Goal: Obtain resource: Download file/media

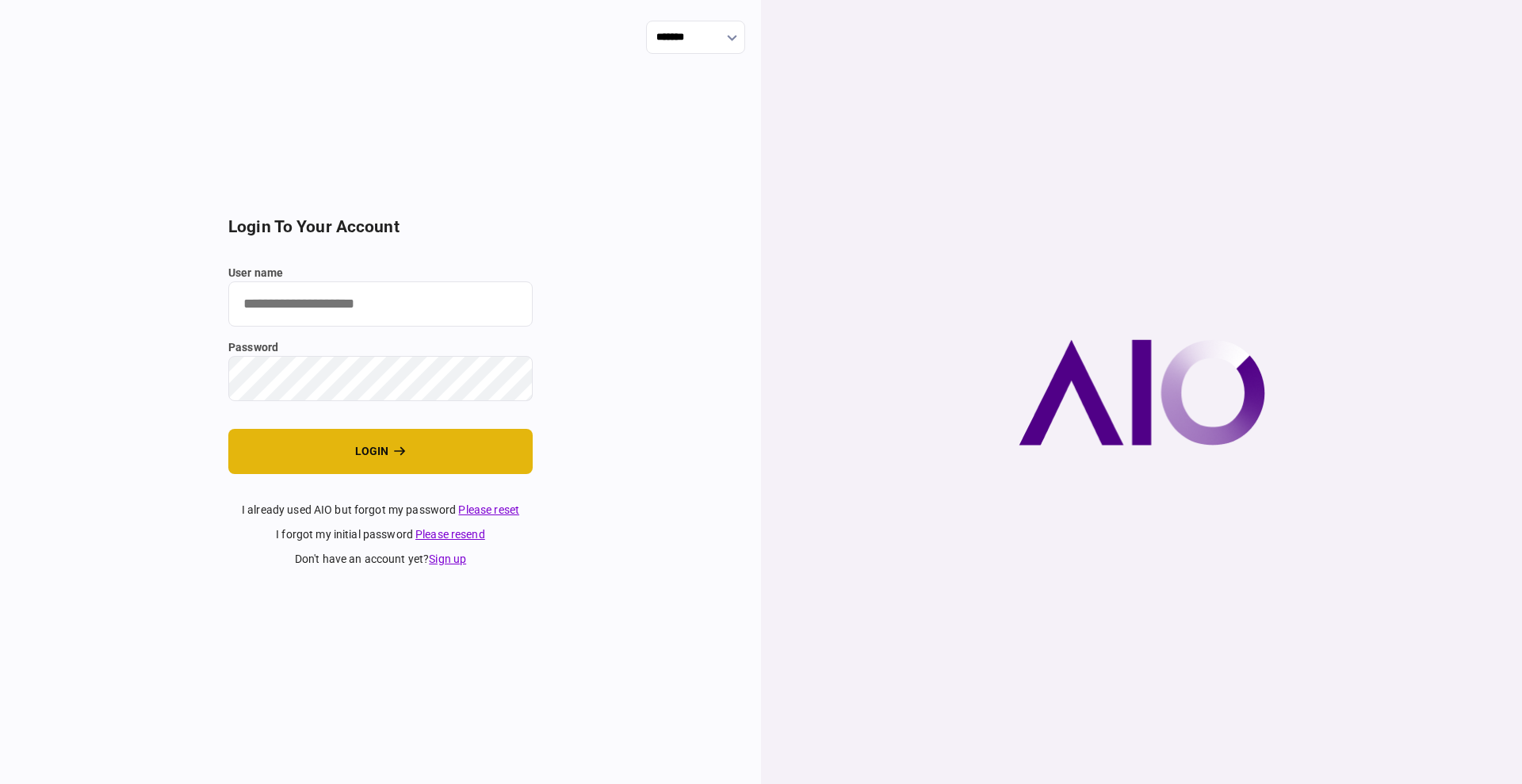
type input "****"
click at [310, 445] on button "login" at bounding box center [380, 452] width 304 height 45
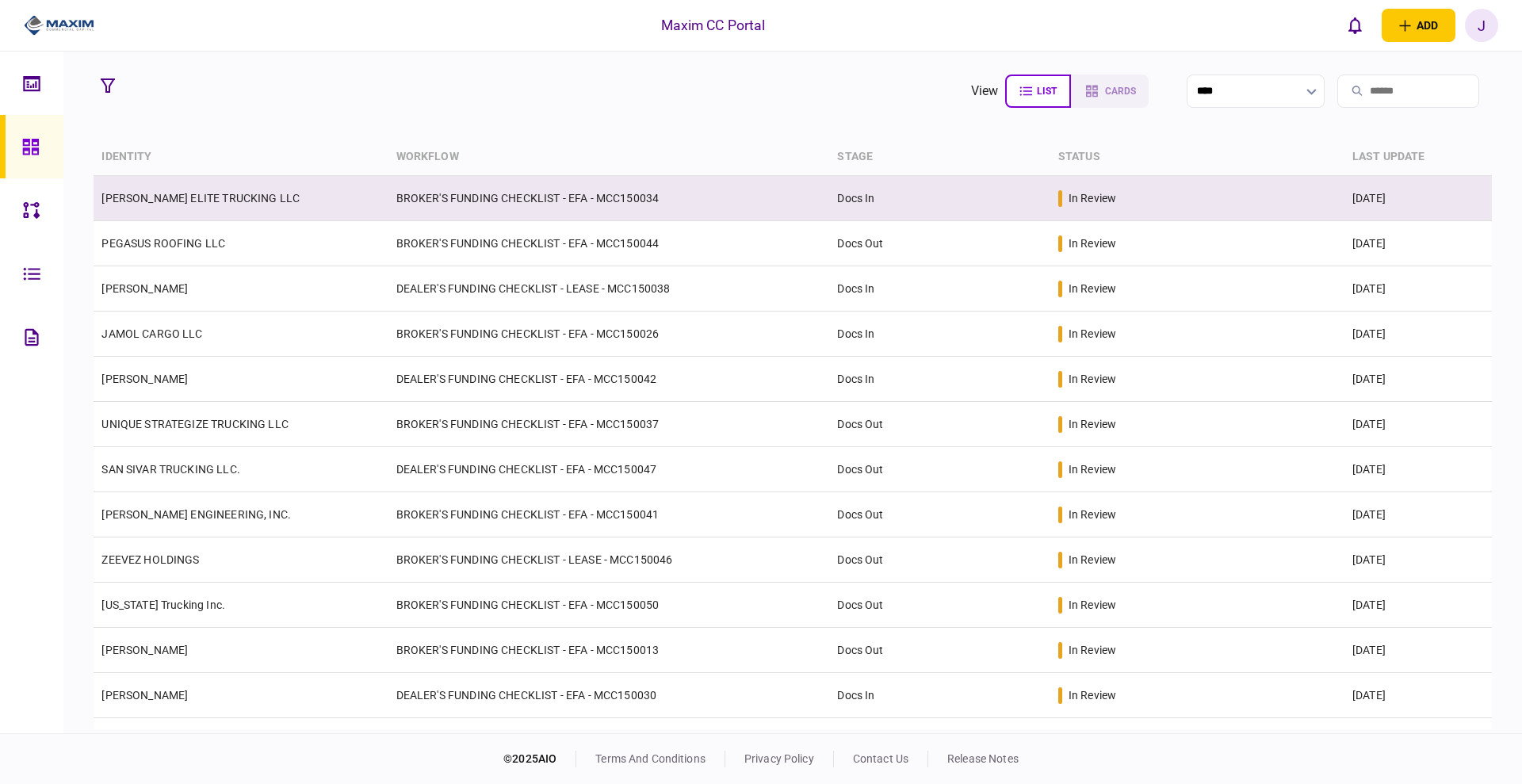
click at [193, 207] on td "[PERSON_NAME] ELITE TRUCKING LLC" at bounding box center [240, 198] width 294 height 45
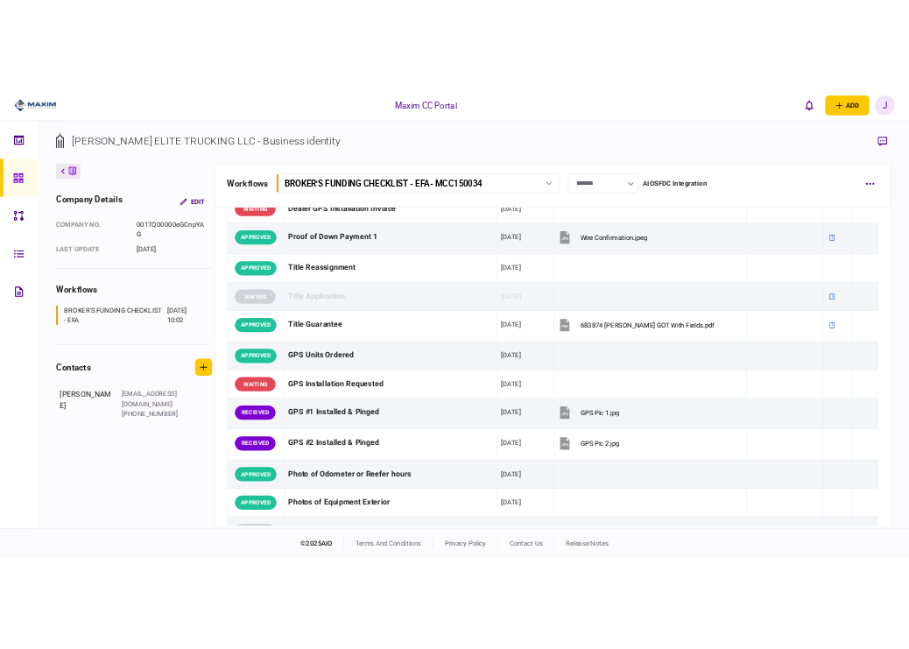
scroll to position [1204, 0]
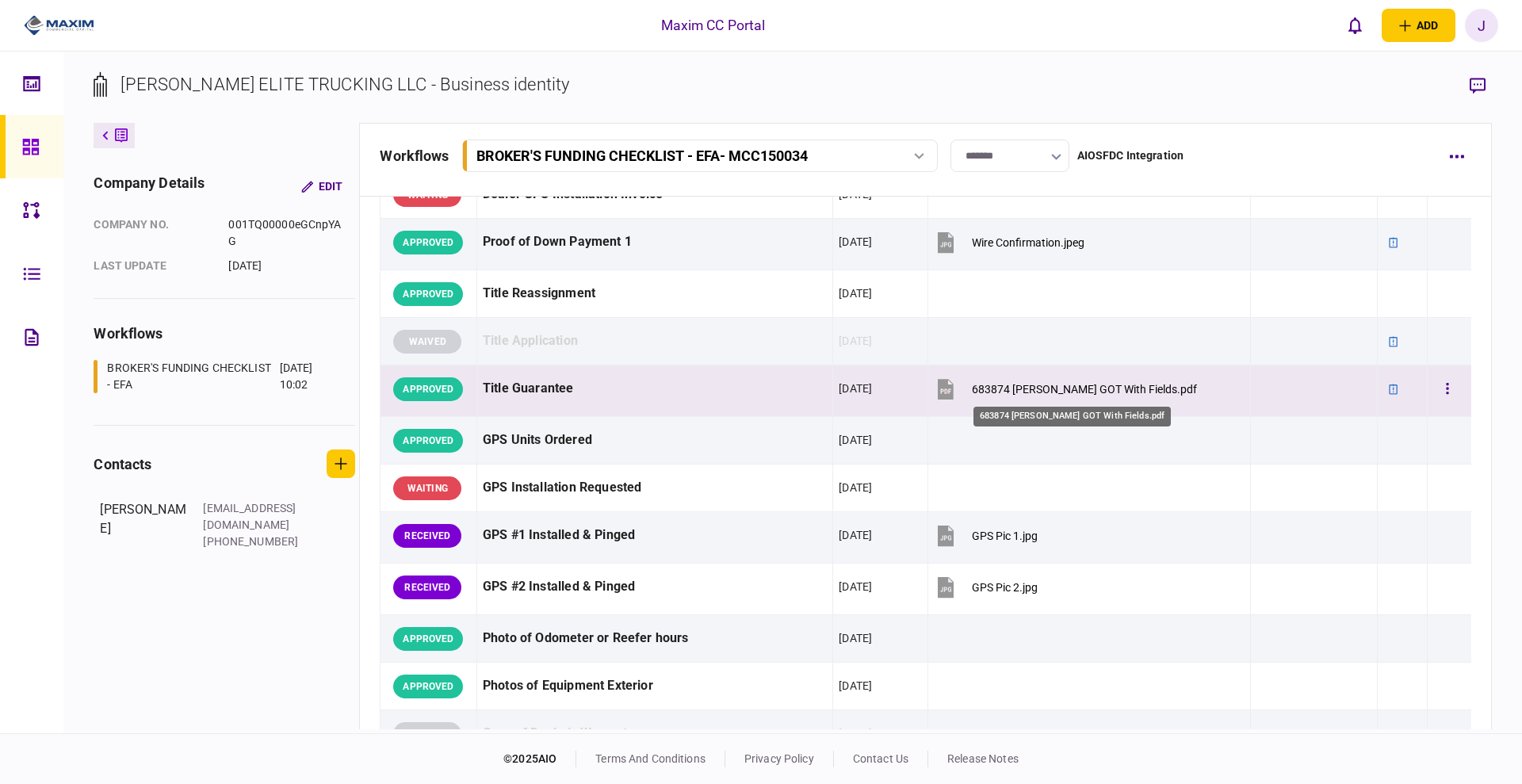
click at [1046, 389] on div "683874 Ryder GOT With Fields.pdf" at bounding box center [1085, 389] width 225 height 13
click at [1433, 383] on button "button" at bounding box center [1448, 389] width 29 height 29
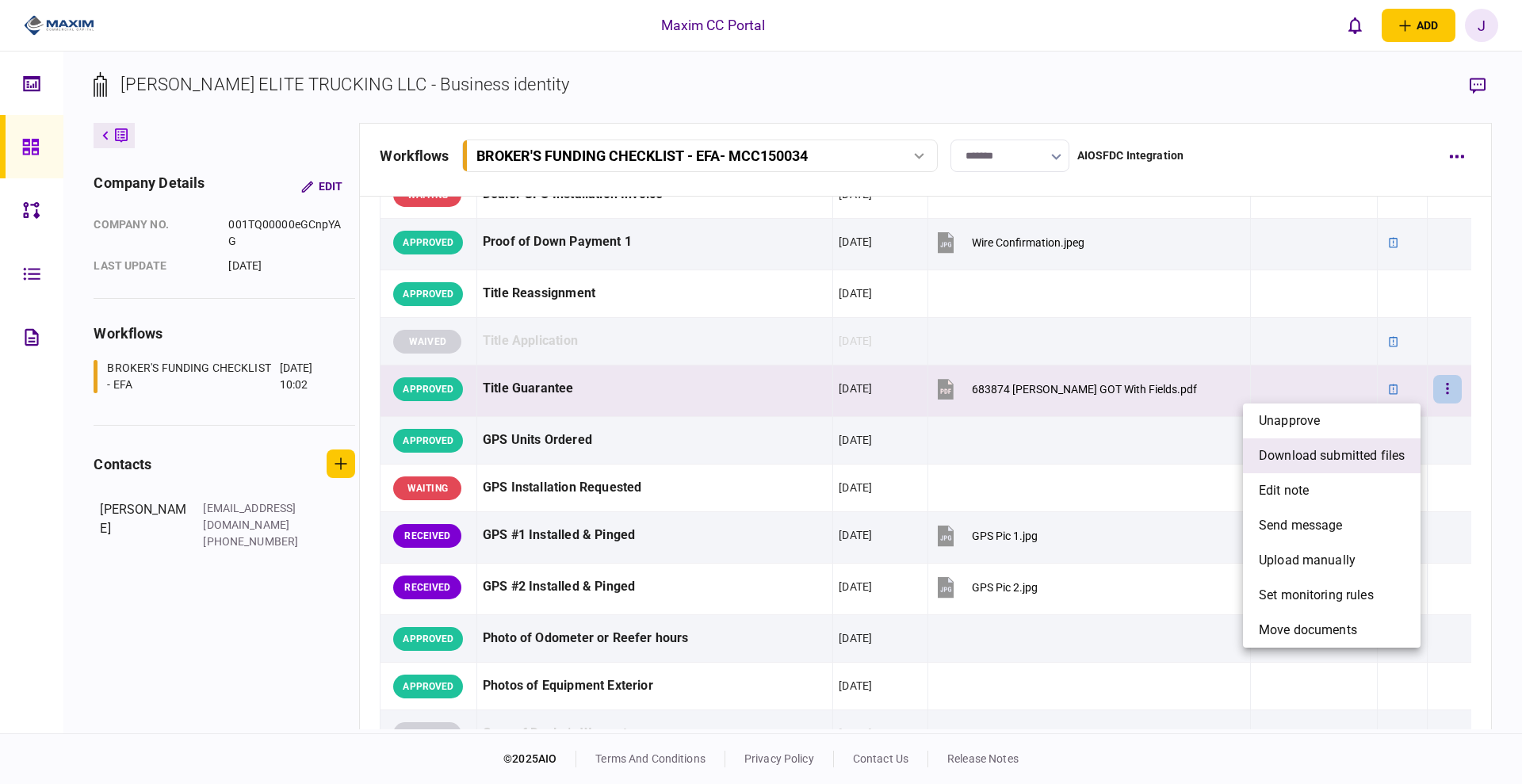
click at [1335, 449] on span "download submitted files" at bounding box center [1331, 455] width 146 height 19
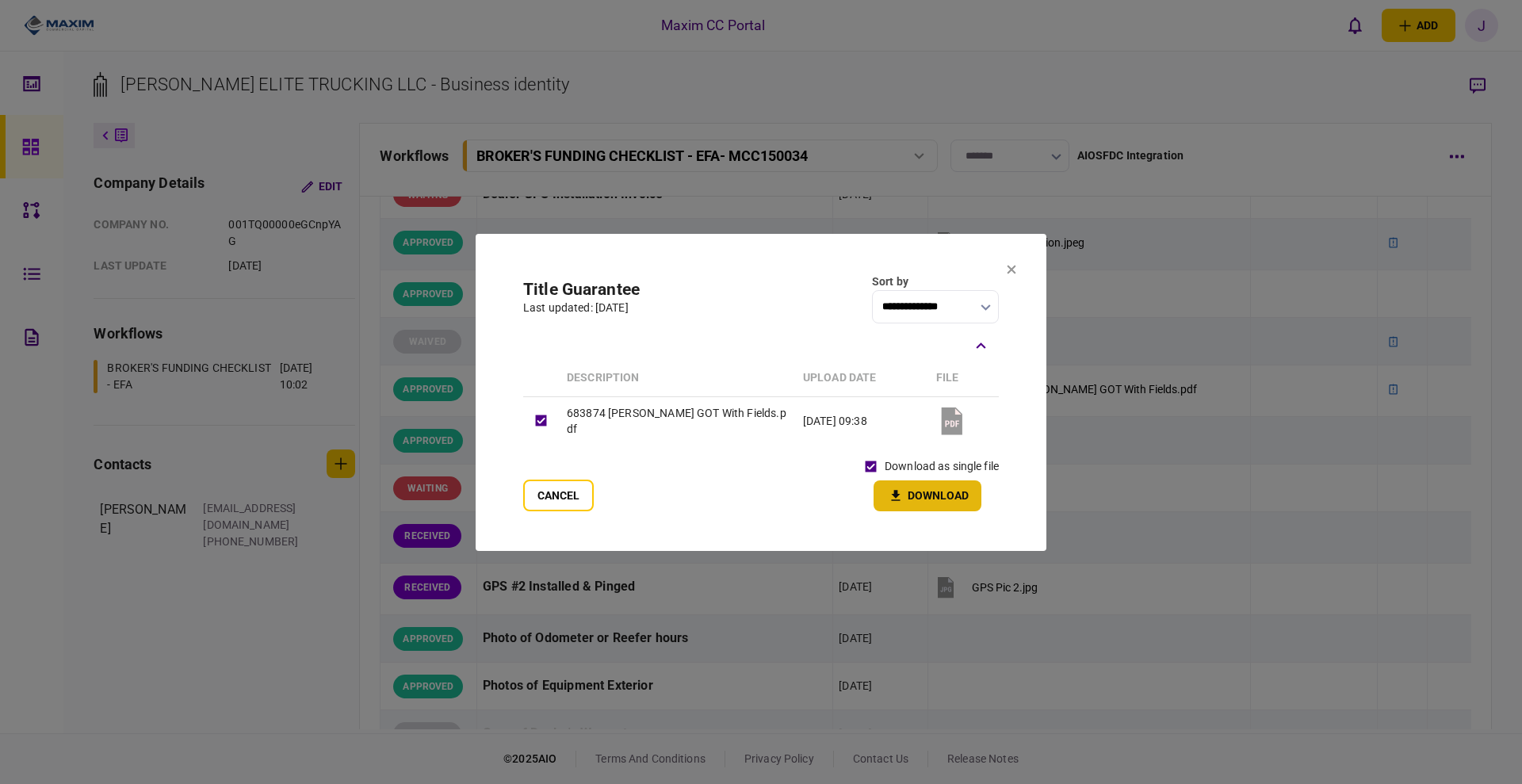
click at [926, 489] on button "Download" at bounding box center [927, 496] width 108 height 31
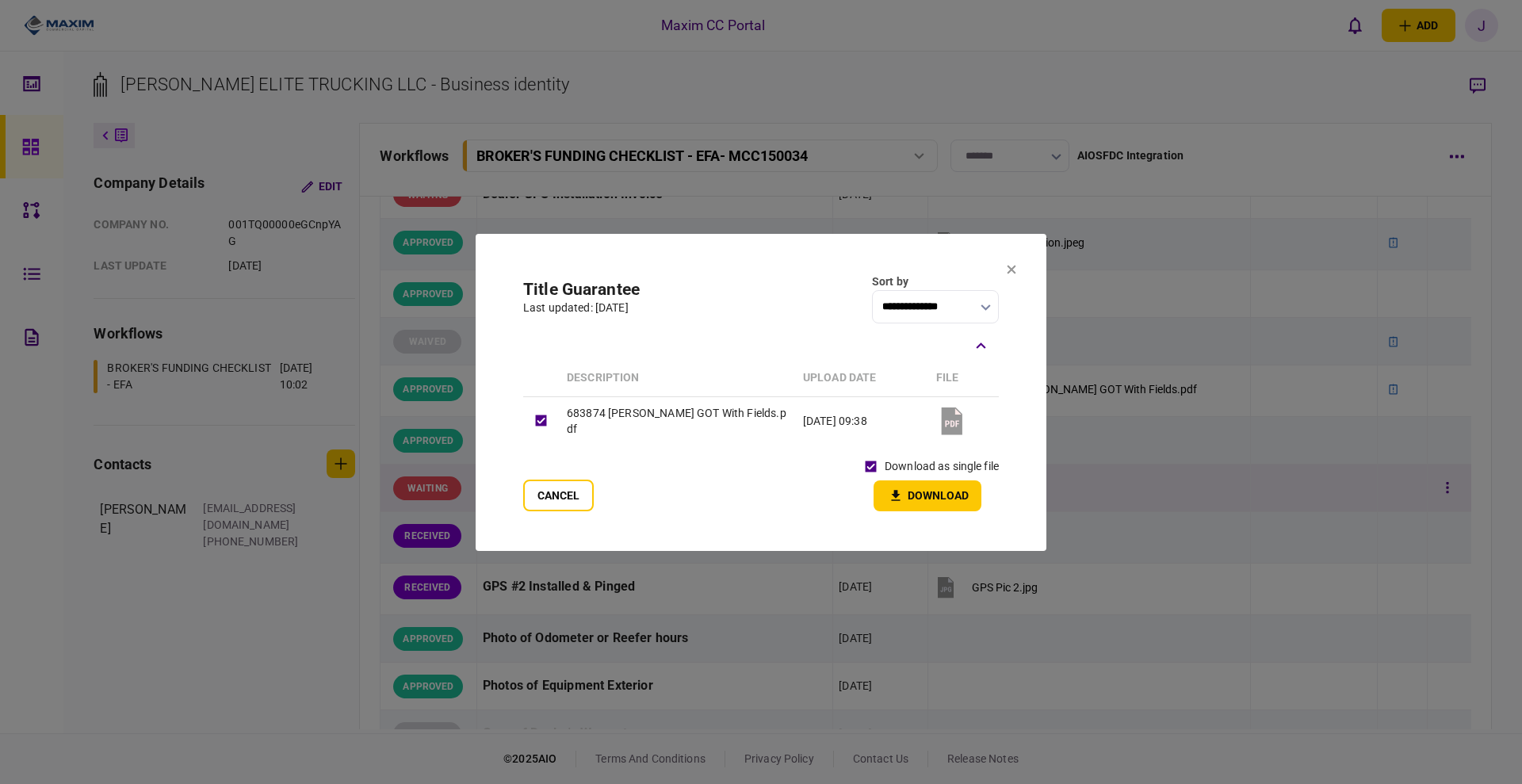
drag, startPoint x: 579, startPoint y: 501, endPoint x: 564, endPoint y: 494, distance: 16.6
click at [579, 501] on button "Cancel" at bounding box center [559, 495] width 71 height 32
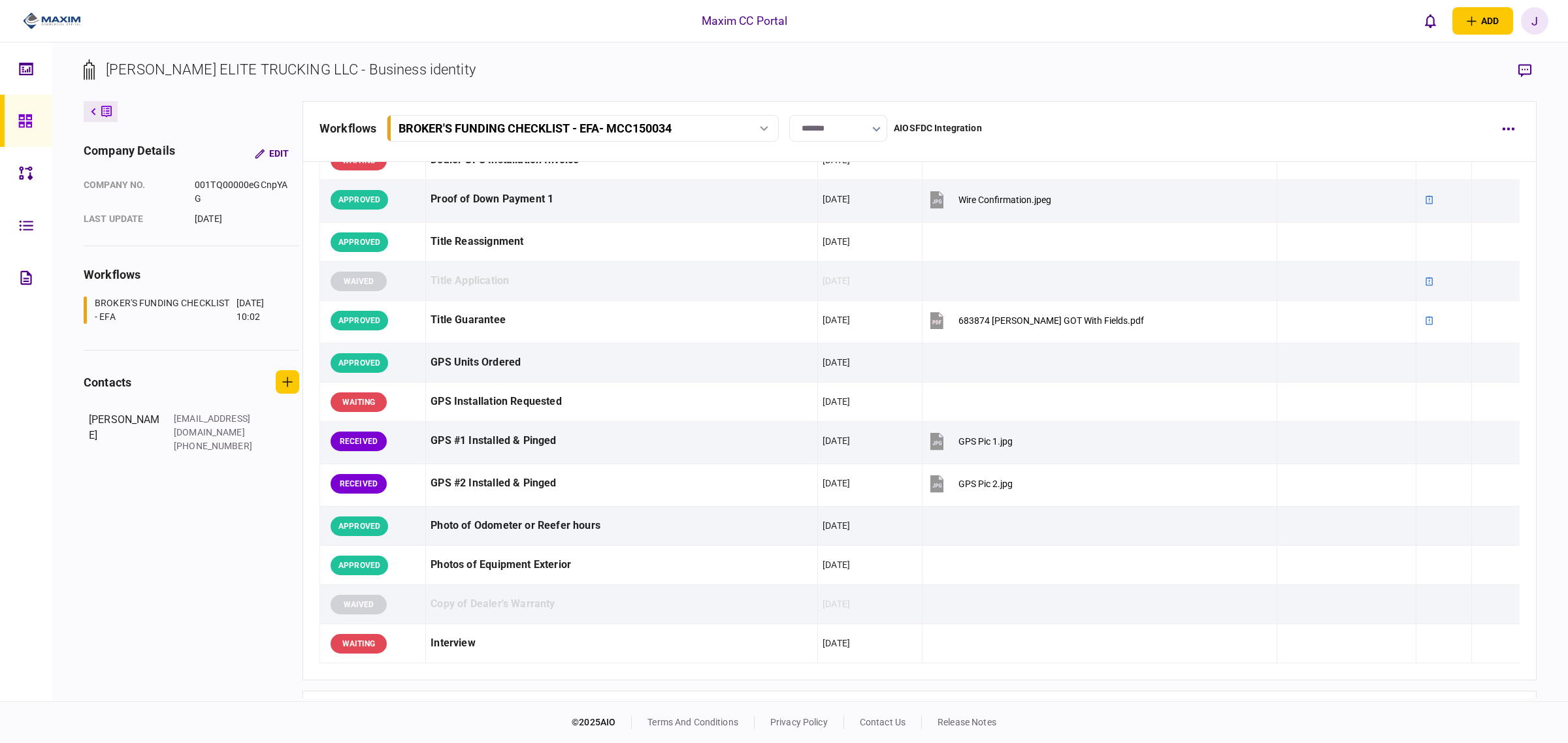
click at [31, 115] on icon at bounding box center [25, 121] width 14 height 15
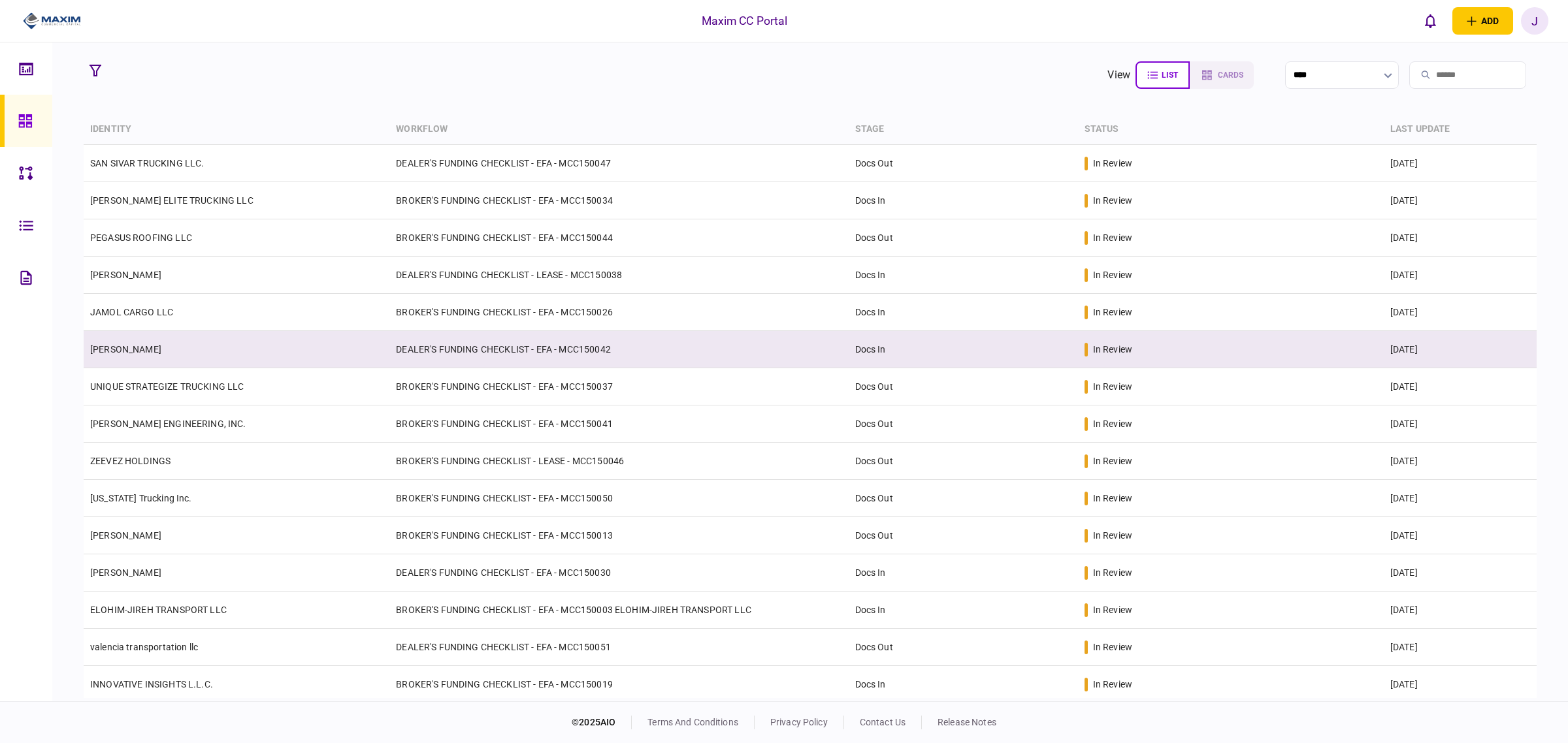
scroll to position [4, 0]
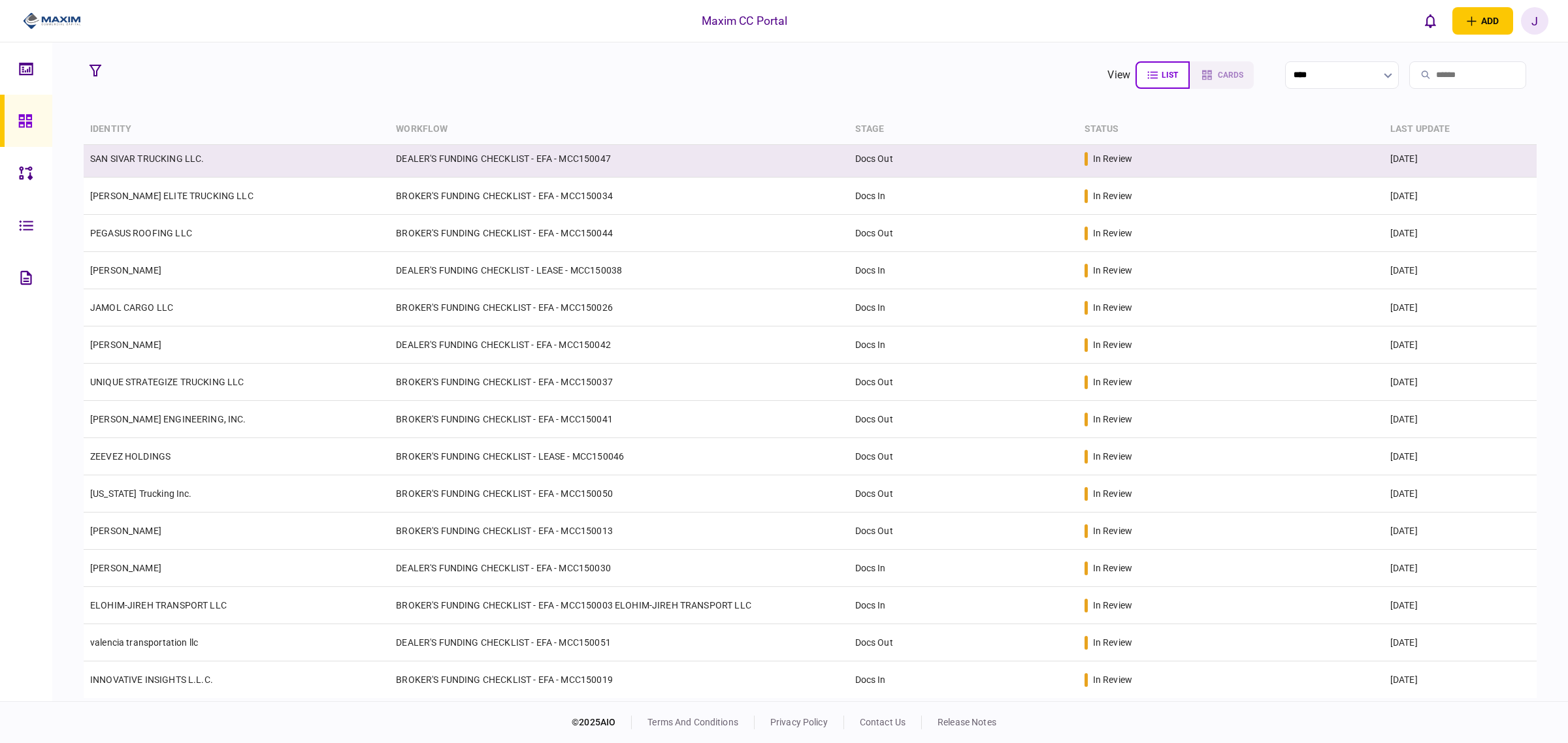
click at [590, 157] on td "DEALER'S FUNDING CHECKLIST - EFA - MCC150047" at bounding box center [619, 159] width 459 height 37
